Goal: Complete application form

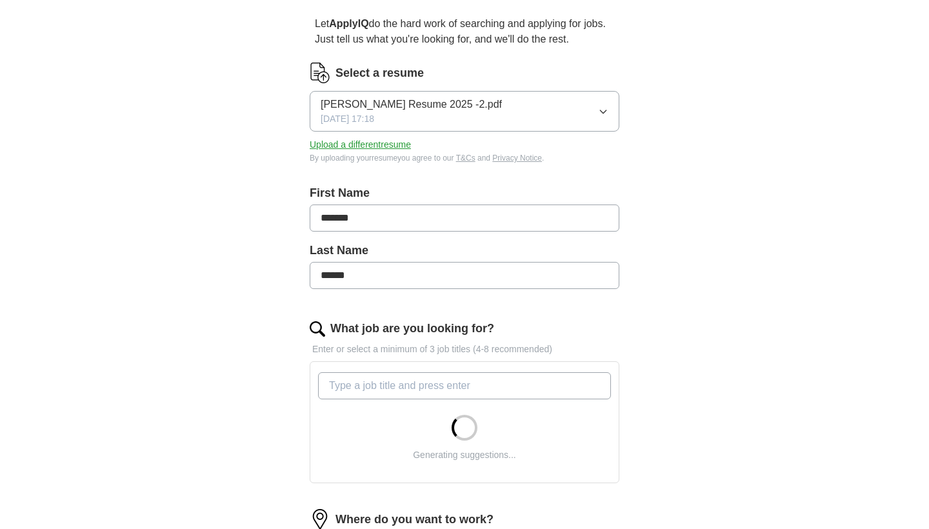
scroll to position [121, 0]
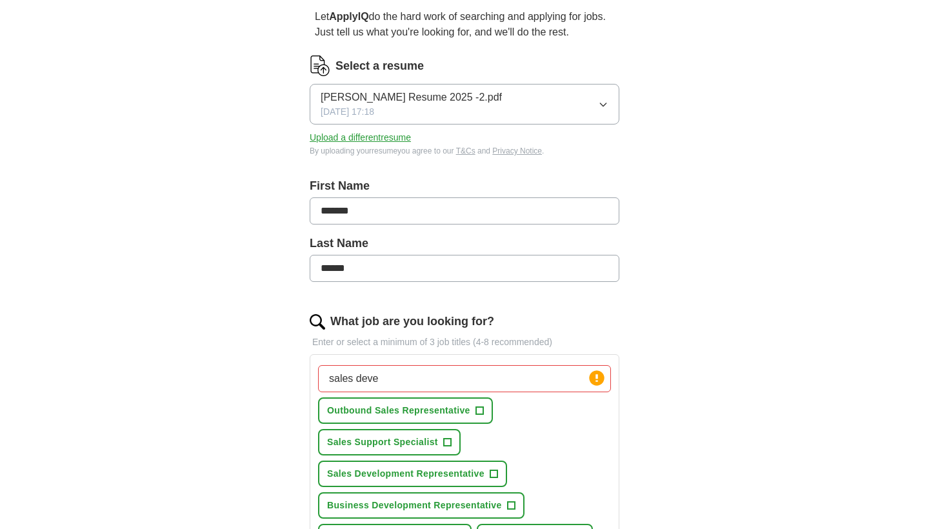
click at [354, 471] on span "Sales Development Representative" at bounding box center [405, 474] width 157 height 14
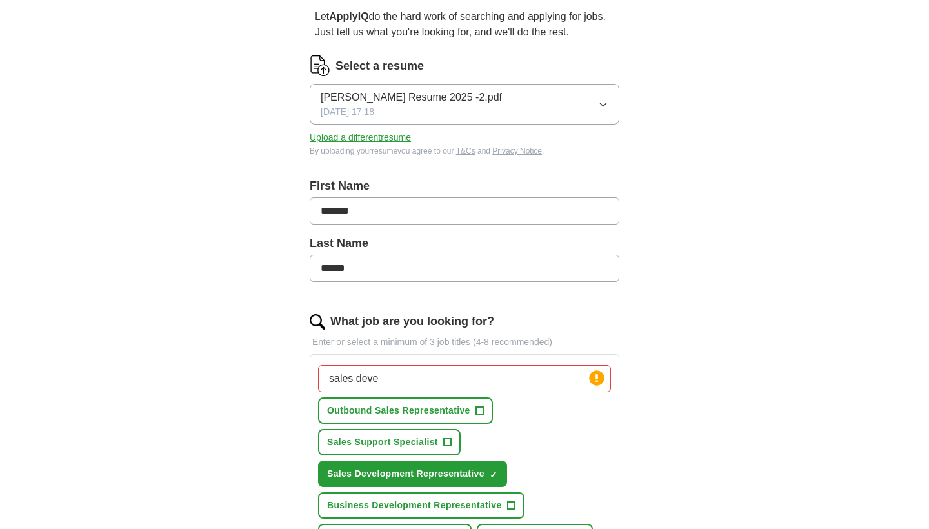
click at [480, 514] on button "Business Development Representative +" at bounding box center [421, 505] width 206 height 26
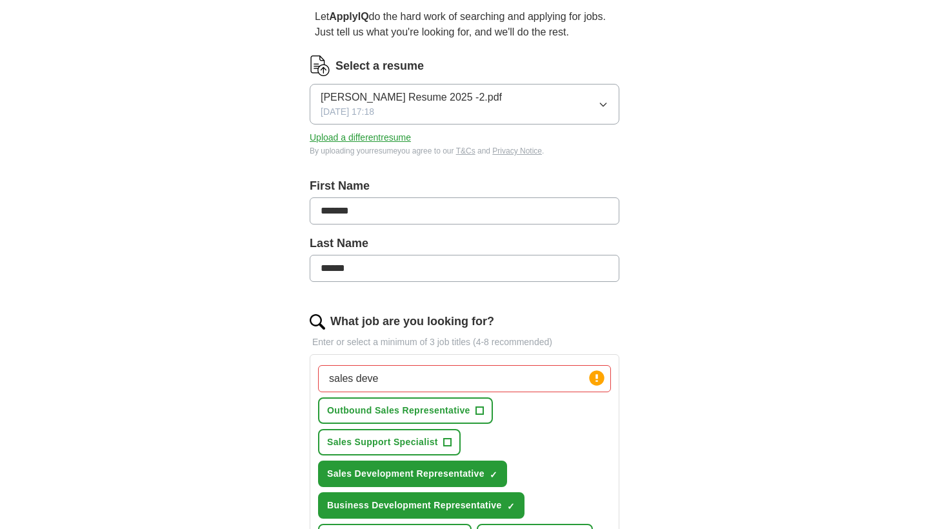
click at [511, 381] on input "sales deve" at bounding box center [464, 378] width 293 height 27
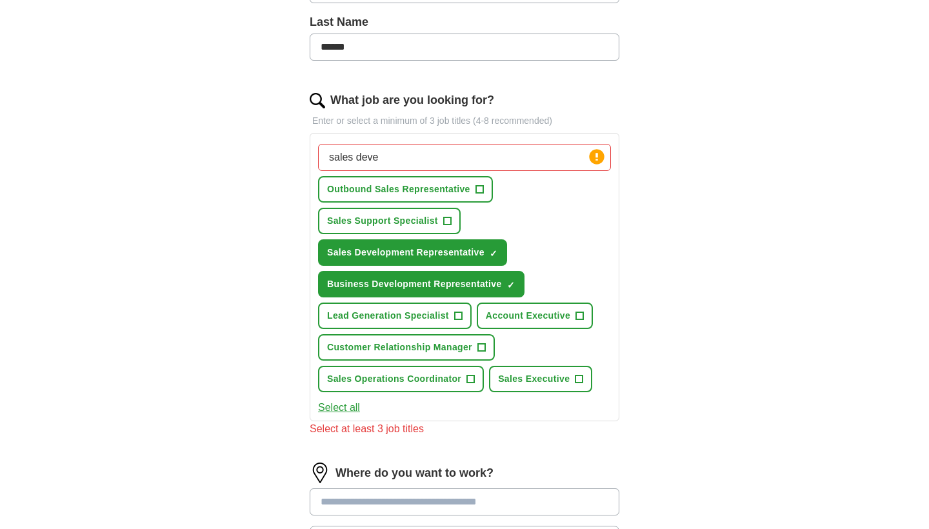
scroll to position [343, 0]
click at [427, 217] on span "Sales Support Specialist" at bounding box center [382, 221] width 111 height 14
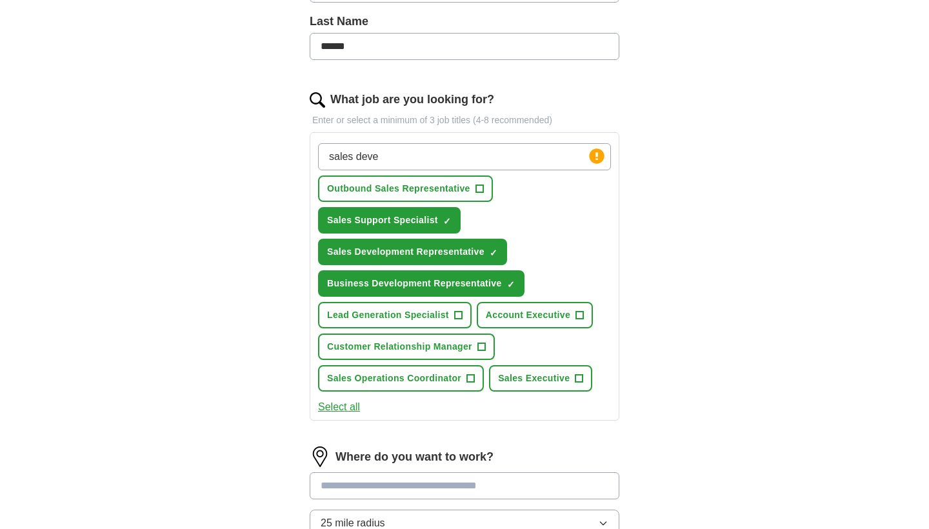
click at [431, 318] on span "Lead Generation Specialist" at bounding box center [388, 315] width 122 height 14
click at [515, 316] on span "Account Executive" at bounding box center [528, 315] width 85 height 14
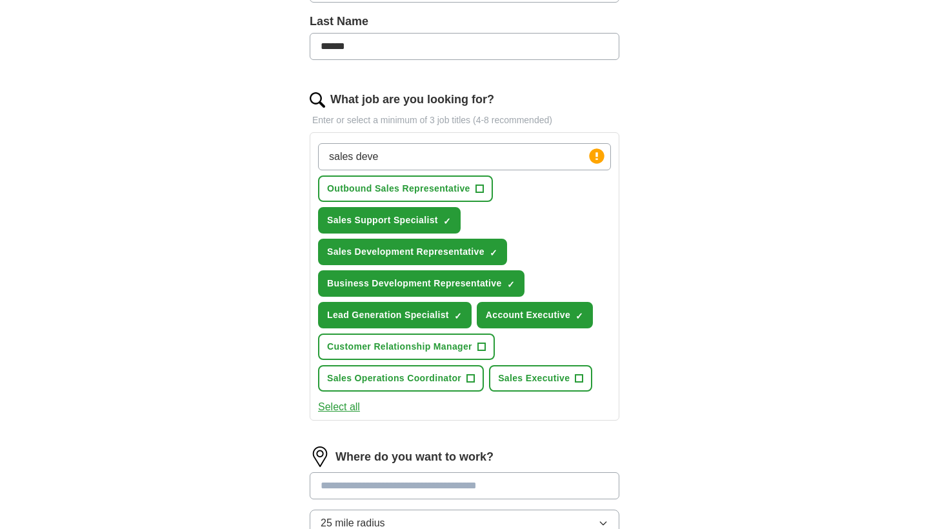
click at [409, 161] on input "sales deve" at bounding box center [464, 156] width 293 height 27
type input "s"
click at [757, 246] on div "ApplyIQ Let ApplyIQ do the hard work of searching and applying for jobs. Just t…" at bounding box center [465, 198] width 826 height 1003
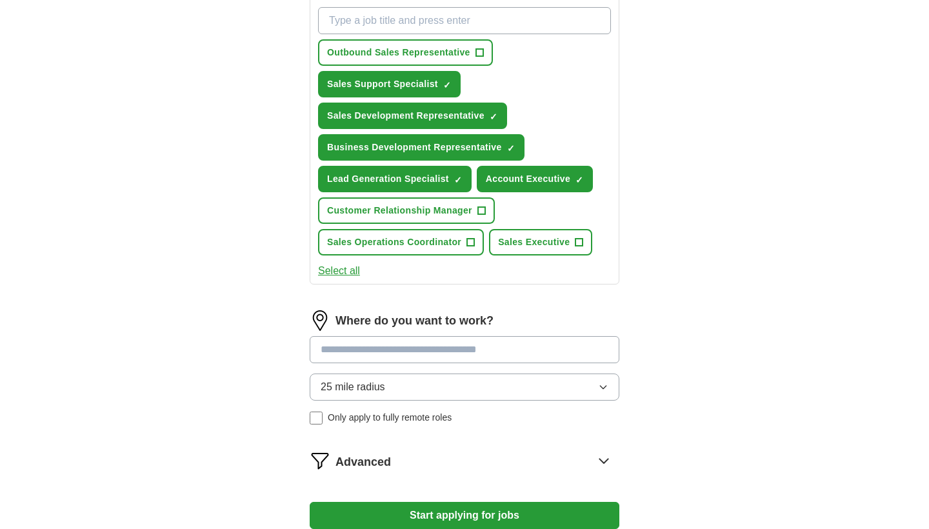
scroll to position [522, 0]
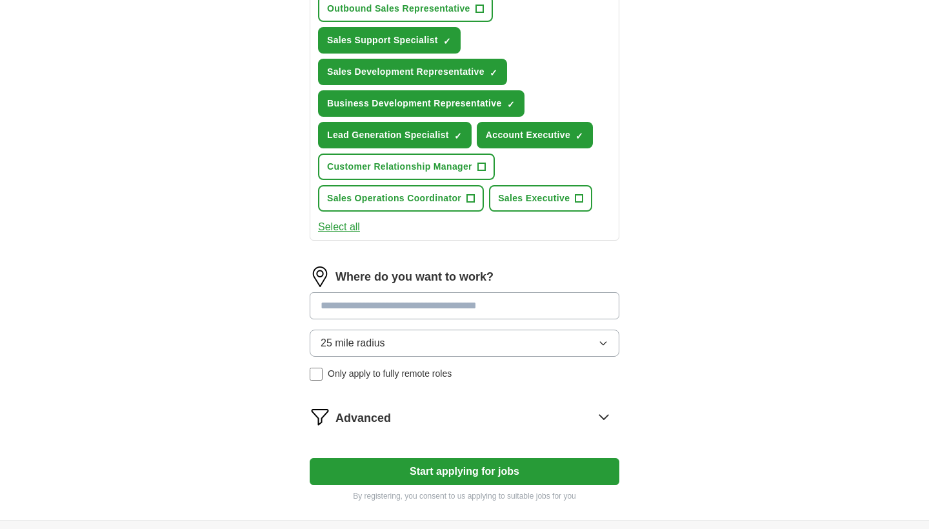
click at [535, 312] on input at bounding box center [465, 305] width 310 height 27
type input "*"
type input "***"
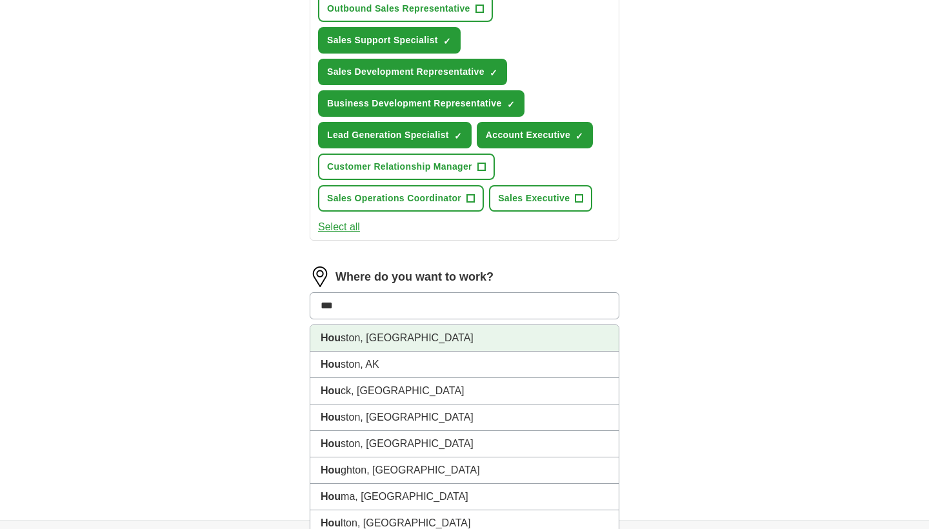
click at [447, 340] on li "Hou ston, [GEOGRAPHIC_DATA]" at bounding box center [464, 338] width 308 height 26
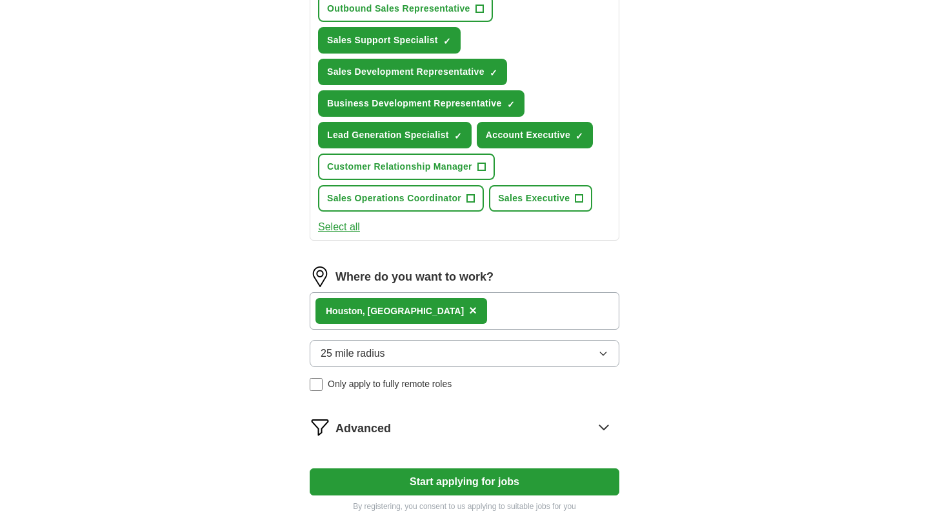
click at [455, 352] on button "25 mile radius" at bounding box center [465, 353] width 310 height 27
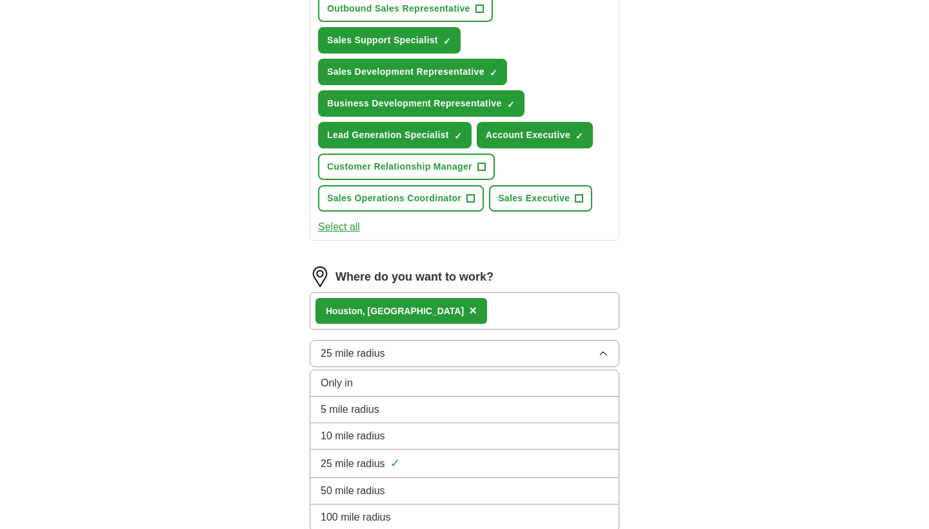
click at [428, 437] on div "10 mile radius" at bounding box center [465, 435] width 288 height 15
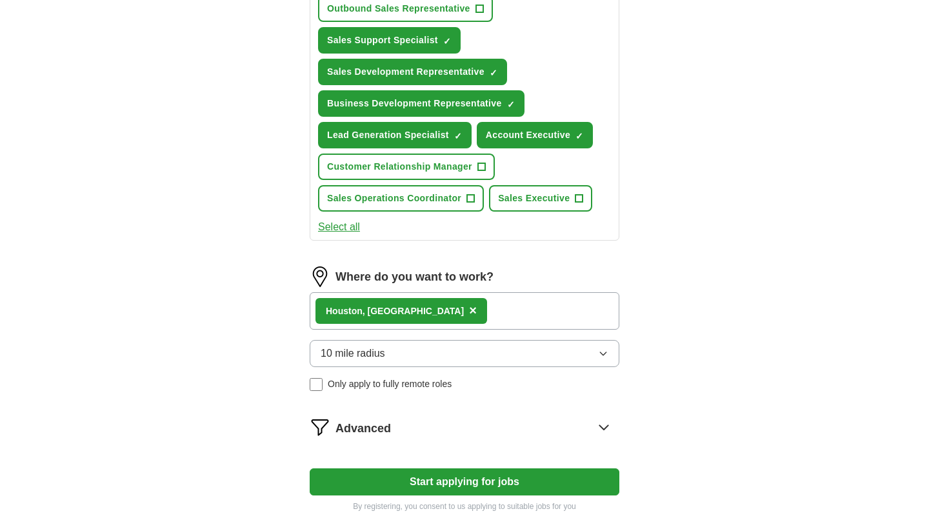
click at [412, 381] on span "Only apply to fully remote roles" at bounding box center [390, 384] width 124 height 14
click at [421, 485] on button "Start applying for jobs" at bounding box center [465, 481] width 310 height 27
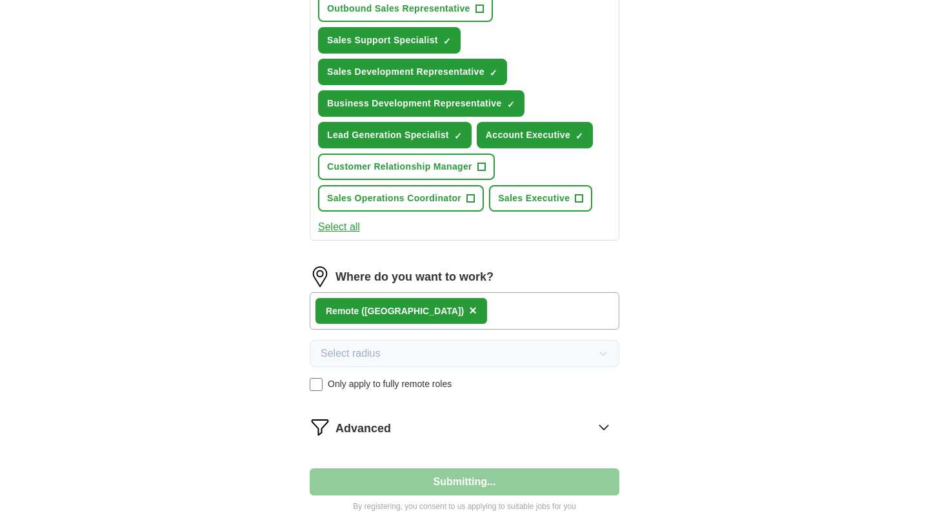
scroll to position [71, 0]
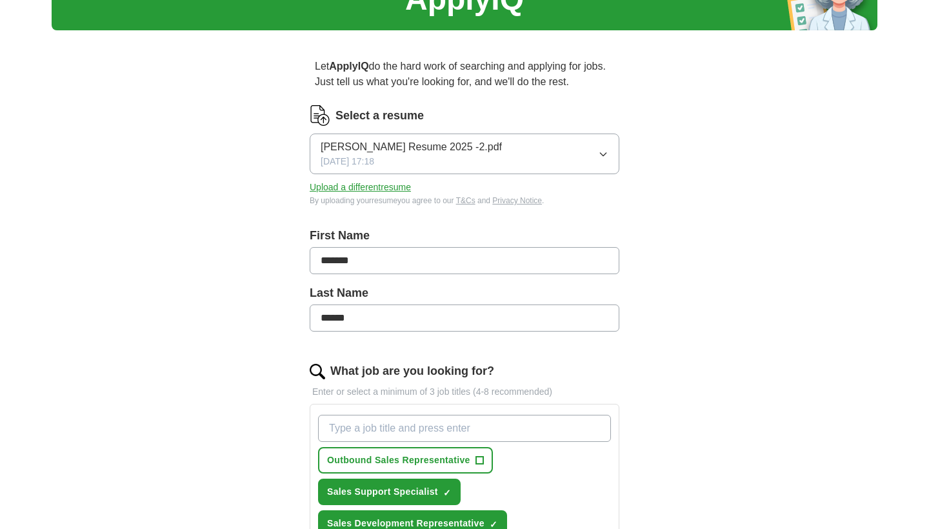
select select "**"
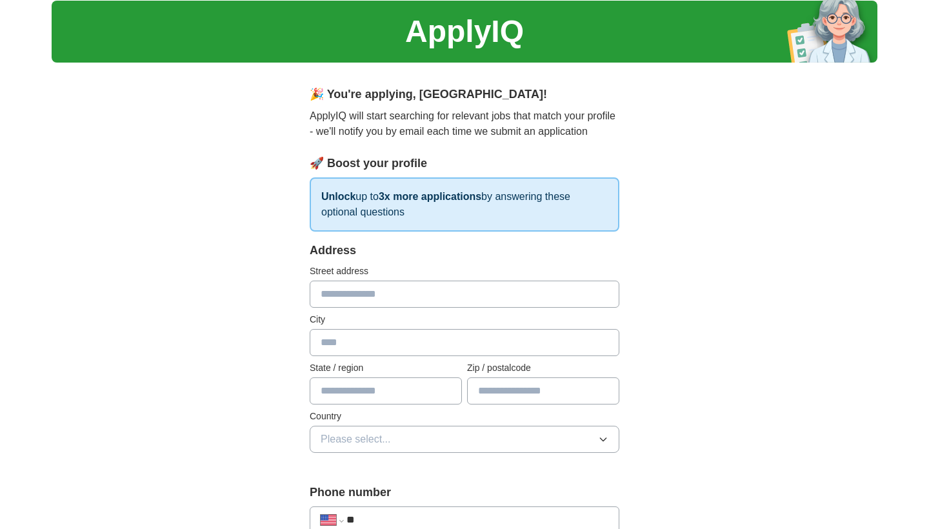
scroll to position [46, 0]
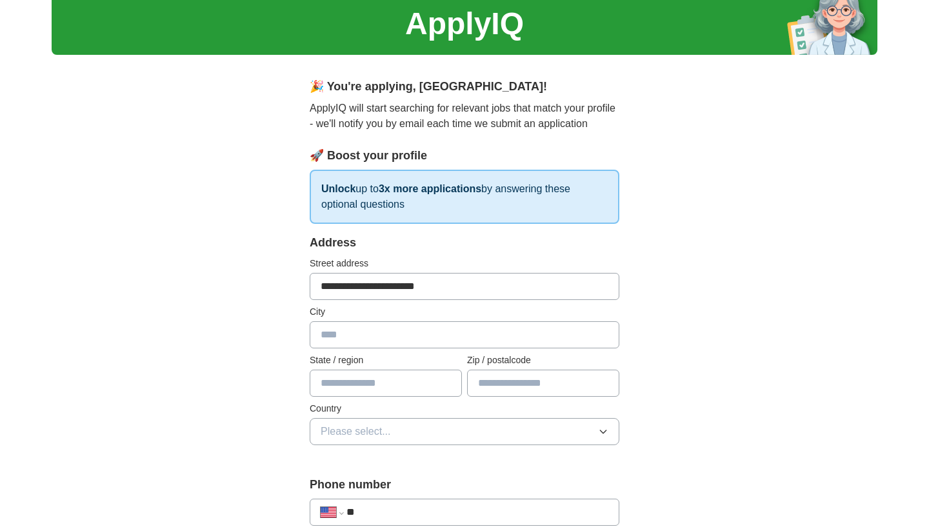
type input "**********"
type input "*******"
type input "*****"
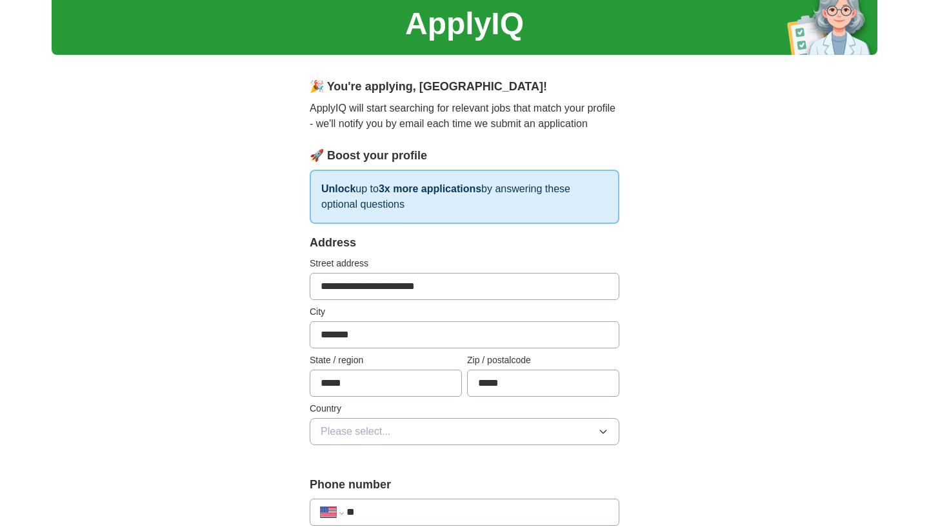
click at [410, 433] on button "Please select..." at bounding box center [465, 431] width 310 height 27
click at [403, 484] on div "[GEOGRAPHIC_DATA]" at bounding box center [465, 487] width 288 height 15
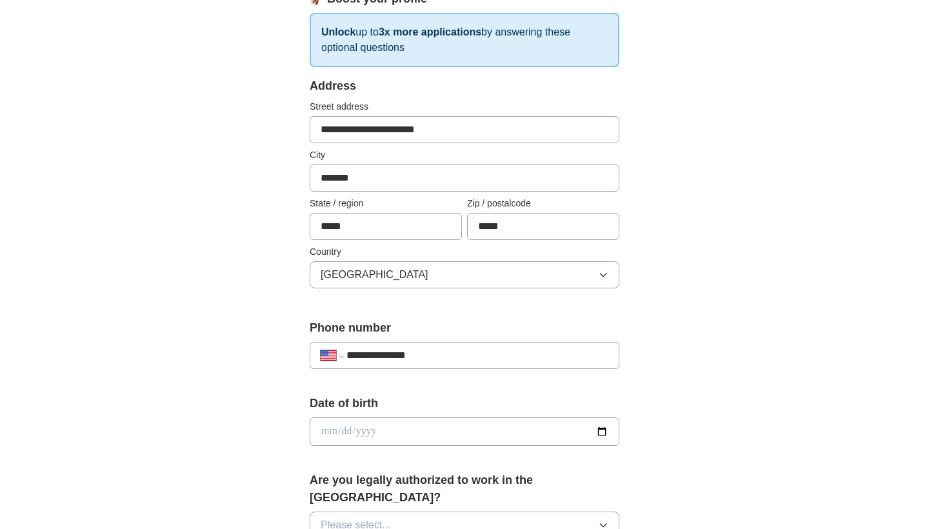
scroll to position [211, 0]
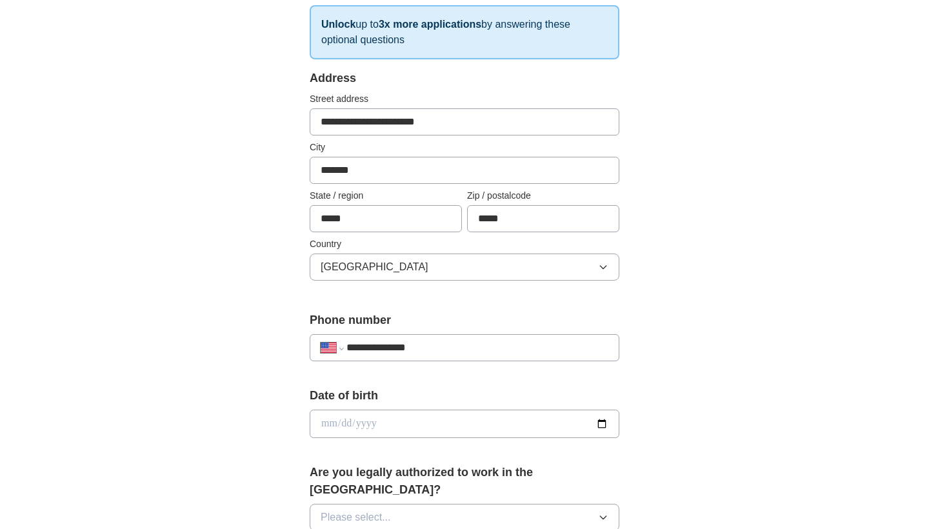
type input "**********"
click at [326, 428] on input "date" at bounding box center [465, 424] width 310 height 28
type input "**********"
click at [705, 373] on div "**********" at bounding box center [465, 415] width 826 height 1175
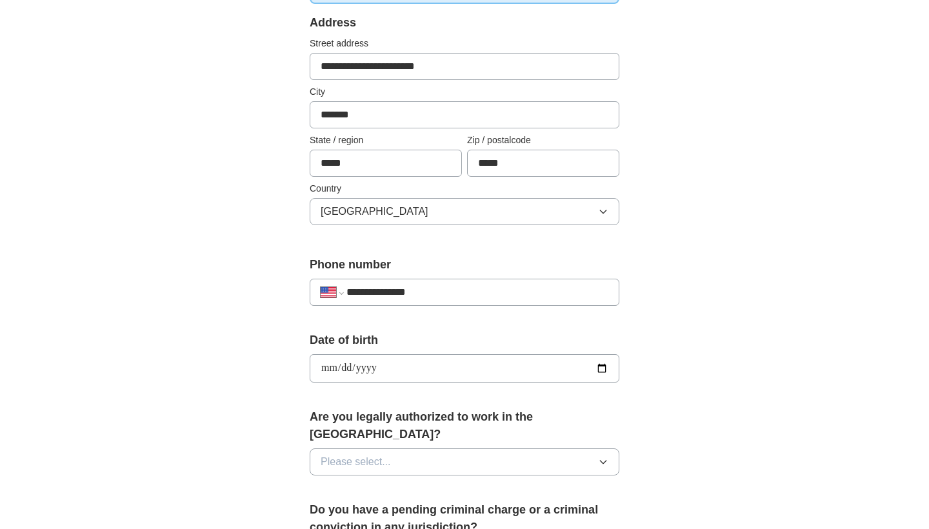
scroll to position [351, 0]
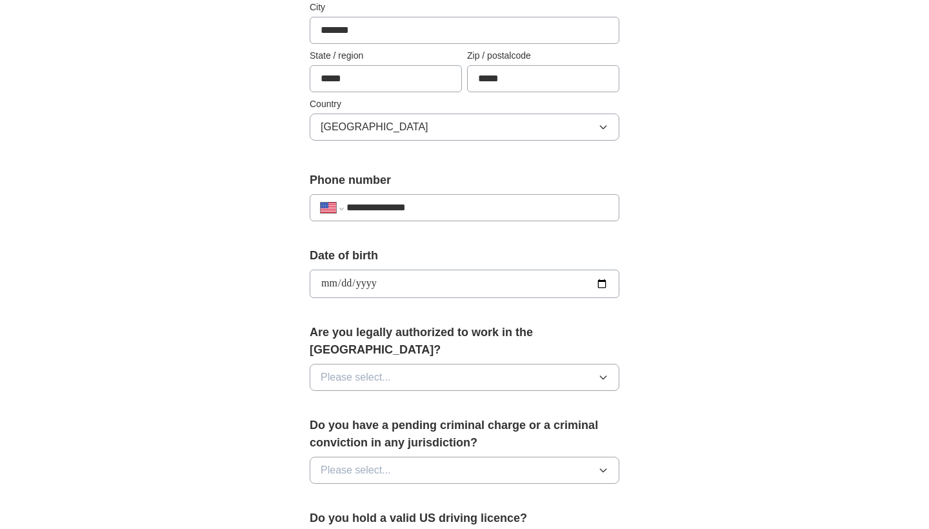
click at [579, 364] on button "Please select..." at bounding box center [465, 377] width 310 height 27
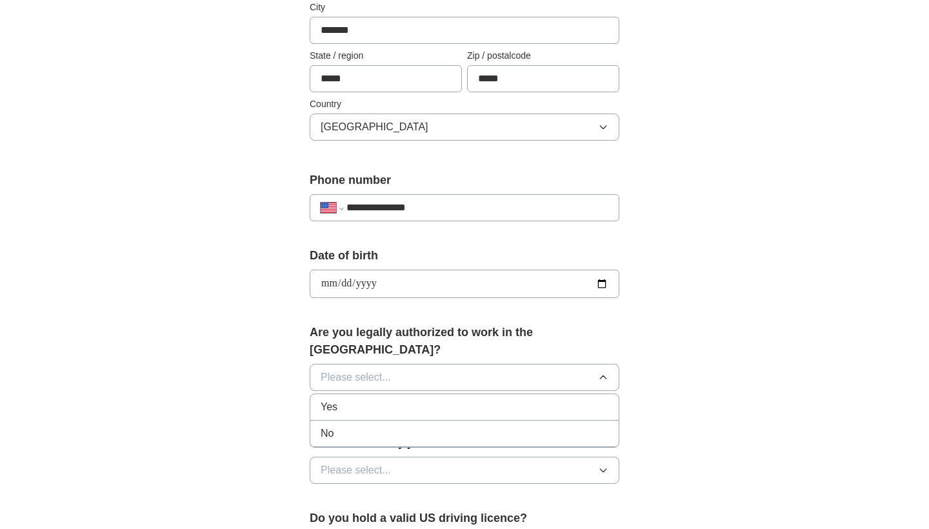
click at [538, 394] on li "Yes" at bounding box center [464, 407] width 308 height 26
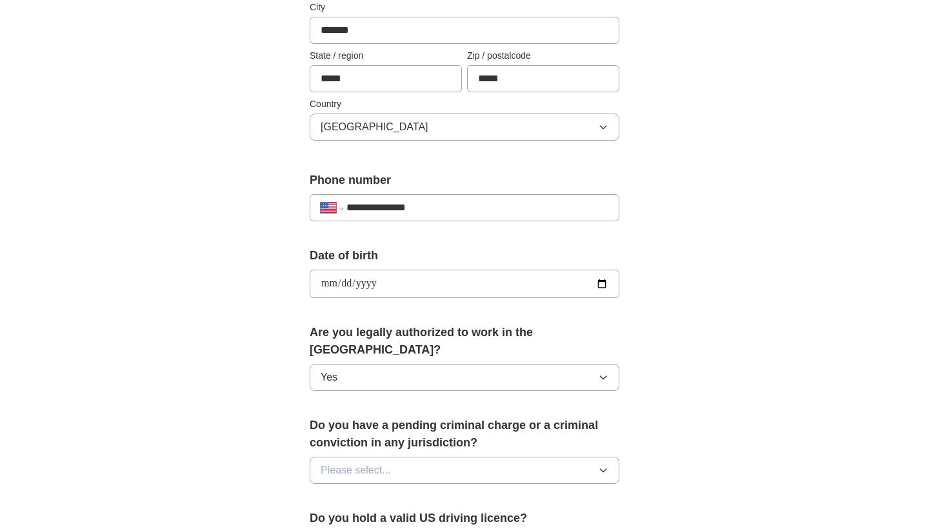
click at [495, 457] on button "Please select..." at bounding box center [465, 470] width 310 height 27
click at [459, 519] on div "No" at bounding box center [465, 526] width 288 height 15
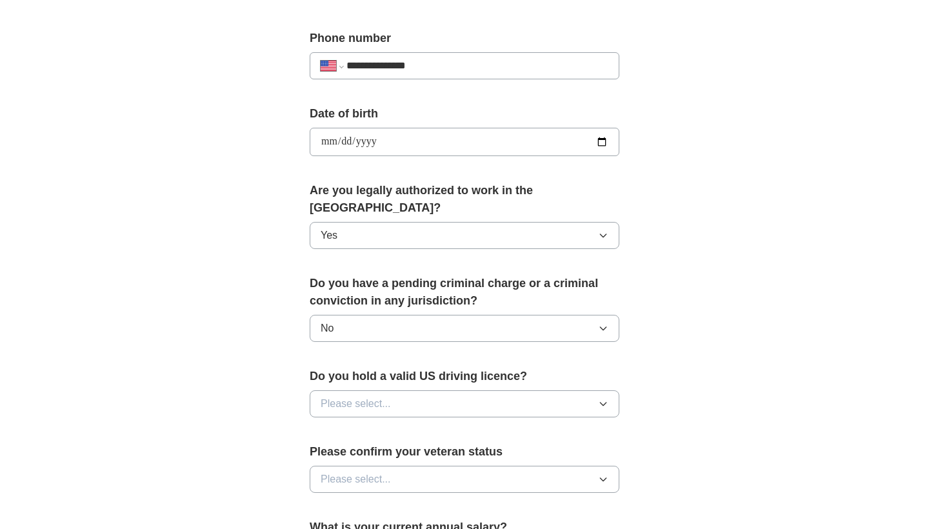
scroll to position [498, 0]
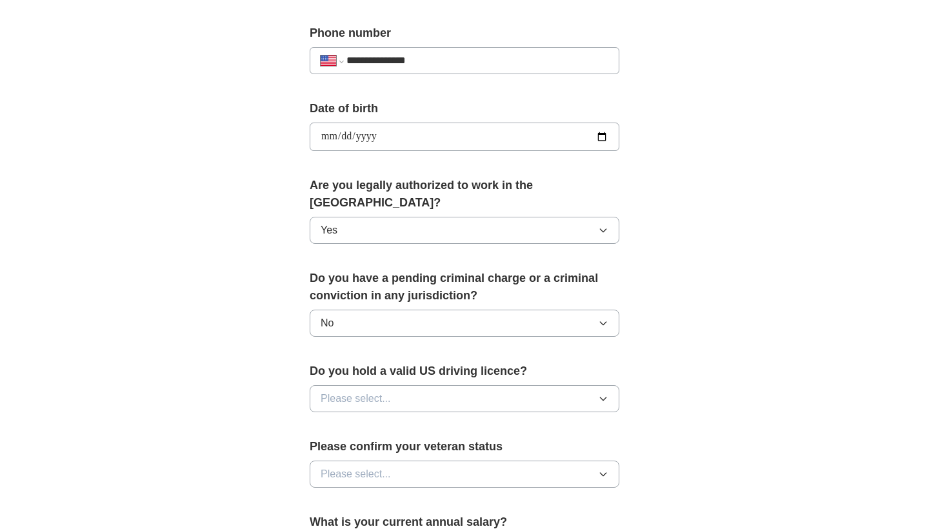
click at [468, 388] on button "Please select..." at bounding box center [465, 398] width 310 height 27
click at [449, 447] on div "No" at bounding box center [465, 454] width 288 height 15
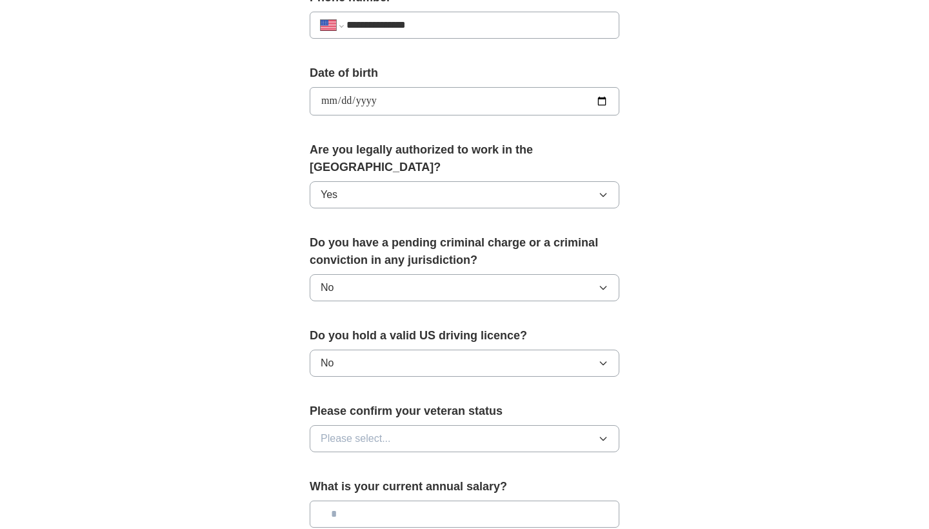
scroll to position [535, 0]
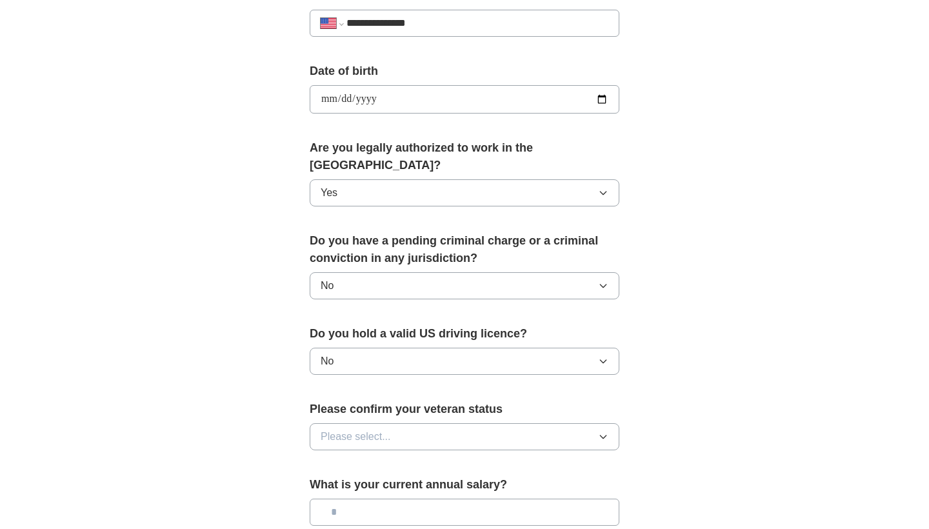
click at [450, 424] on button "Please select..." at bounding box center [465, 436] width 310 height 27
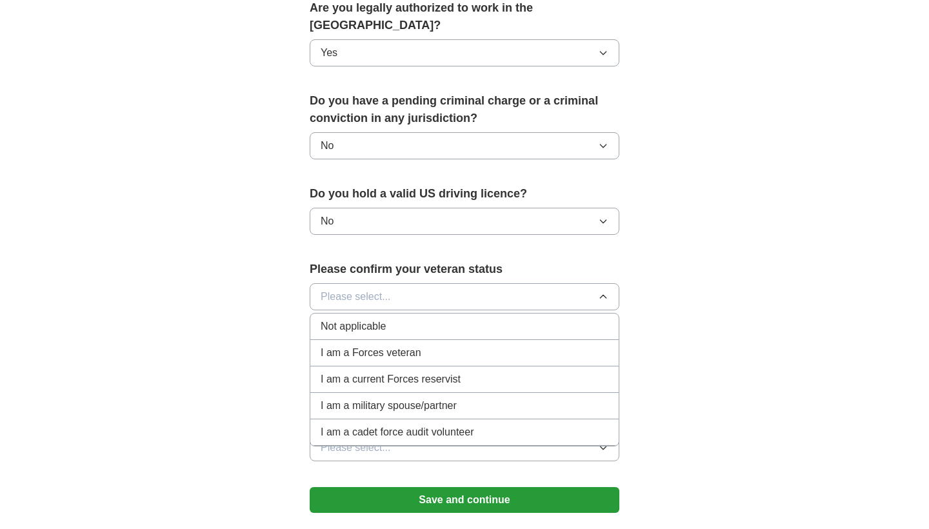
scroll to position [677, 0]
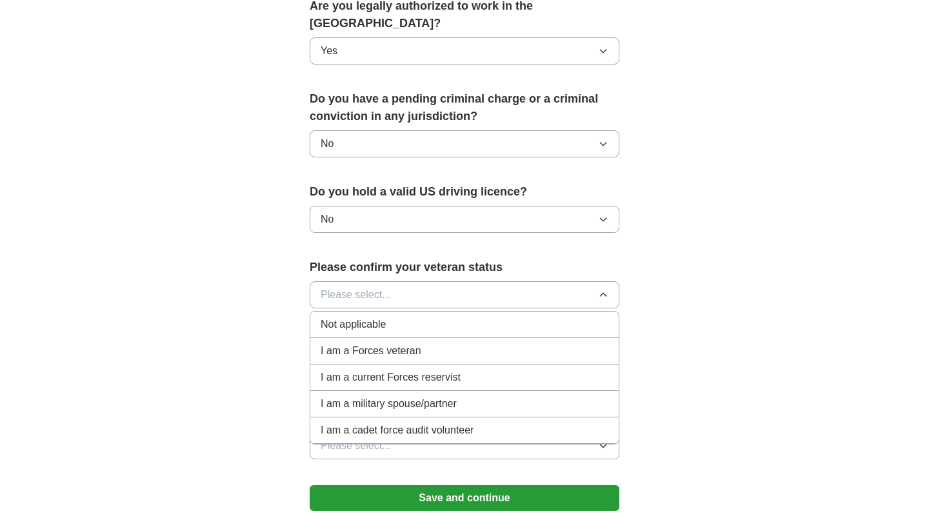
click at [422, 317] on div "Not applicable" at bounding box center [465, 324] width 288 height 15
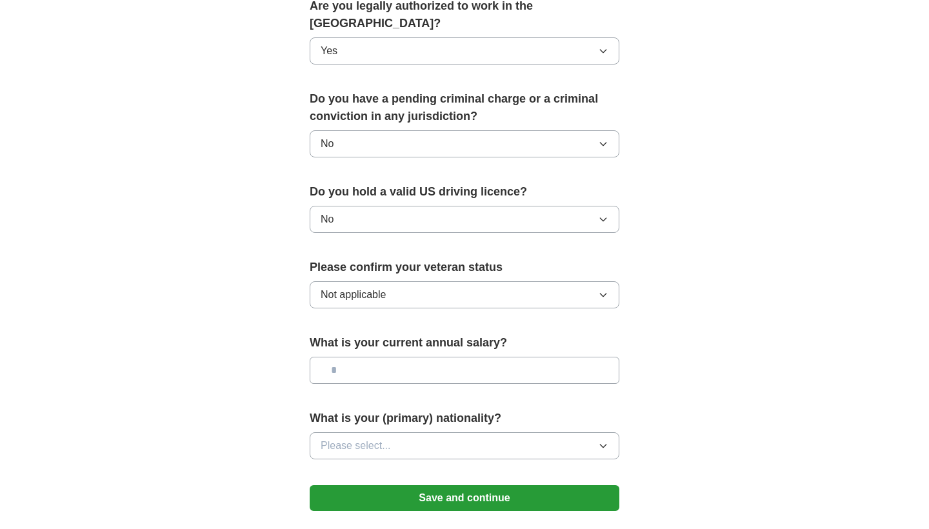
click at [417, 357] on input "text" at bounding box center [465, 370] width 310 height 27
type input "*******"
click at [434, 432] on button "Please select..." at bounding box center [465, 445] width 310 height 27
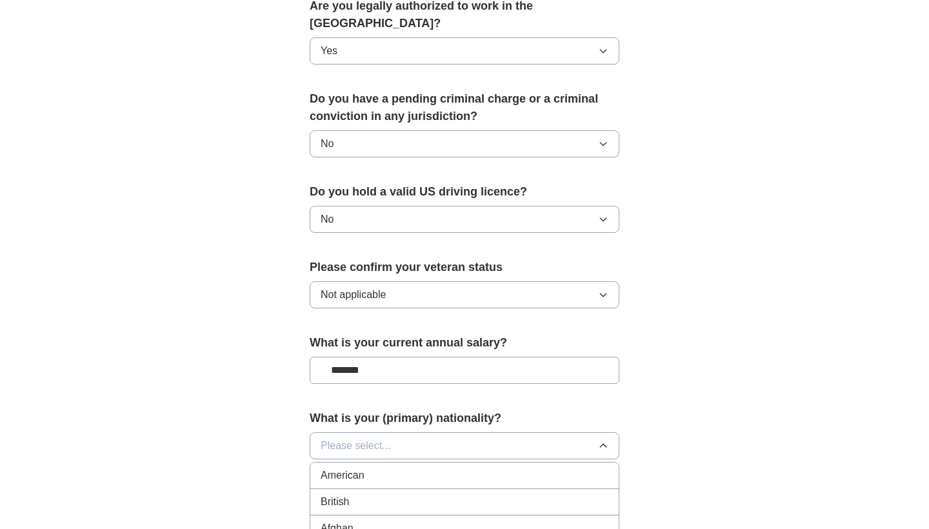
click at [420, 468] on div "American" at bounding box center [465, 475] width 288 height 15
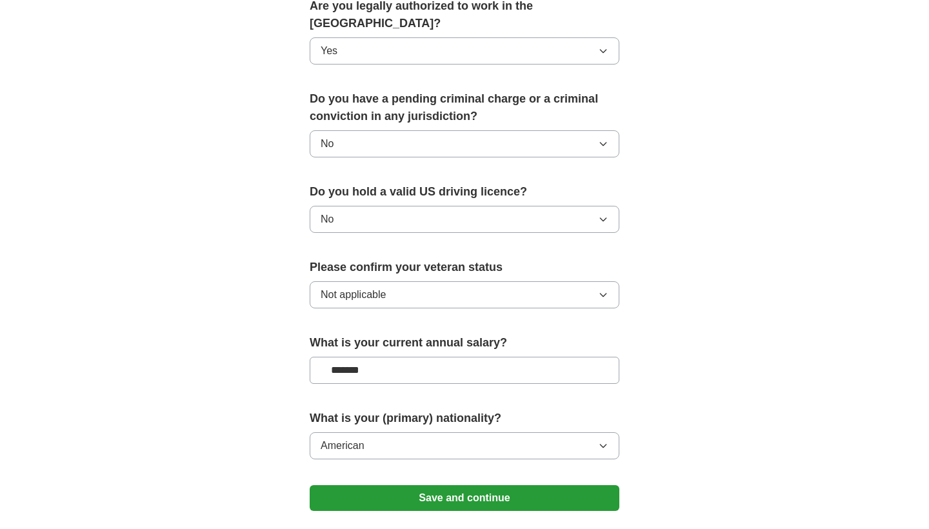
click at [419, 485] on button "Save and continue" at bounding box center [465, 498] width 310 height 26
